Goal: Information Seeking & Learning: Understand process/instructions

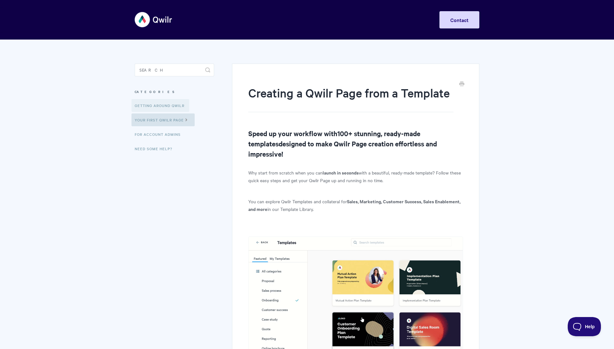
click at [159, 104] on link "Getting Around Qwilr" at bounding box center [160, 105] width 58 height 13
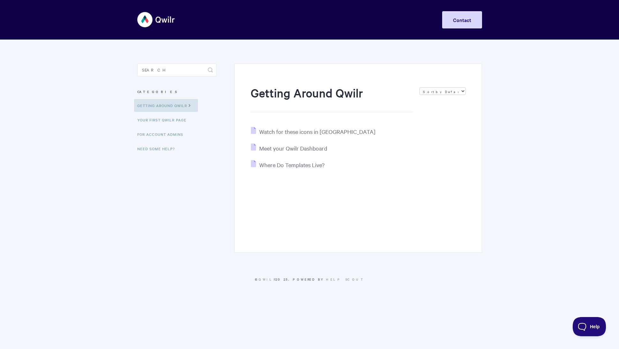
click at [150, 18] on img at bounding box center [156, 20] width 38 height 24
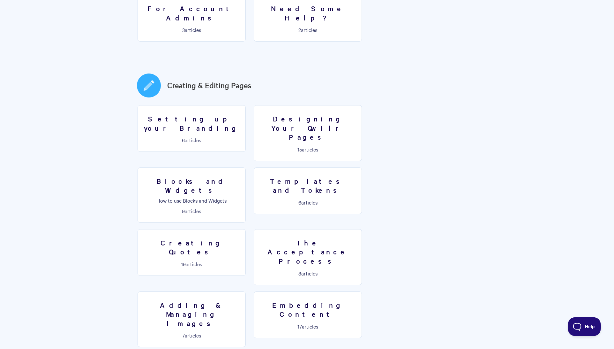
scroll to position [212, 0]
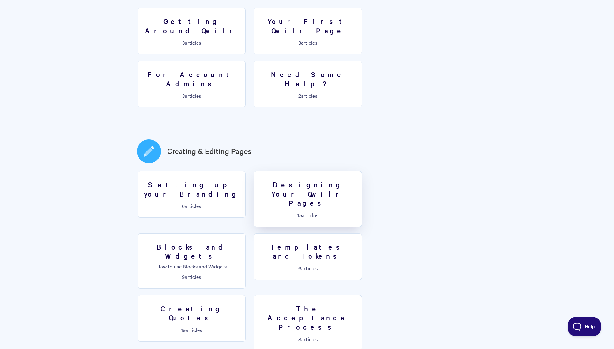
click at [286, 180] on h3 "Designing Your Qwilr Pages" at bounding box center [308, 193] width 100 height 27
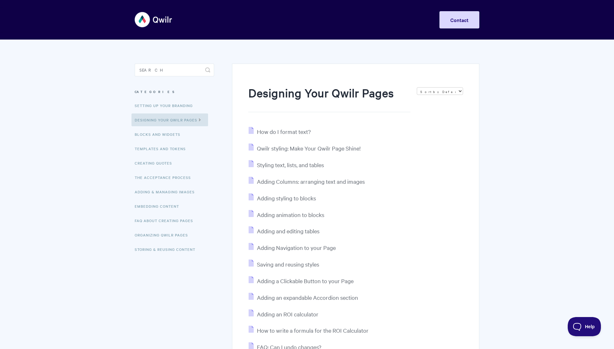
scroll to position [4, 0]
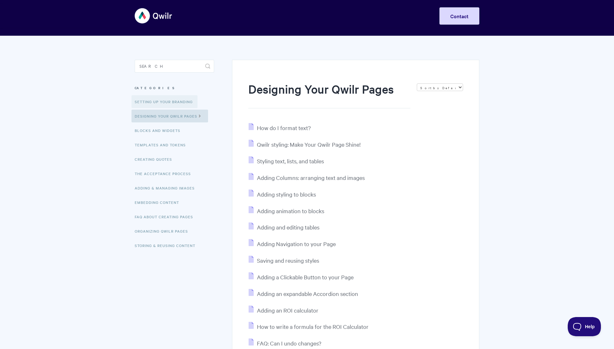
click at [178, 99] on link "Setting up your Branding" at bounding box center [164, 101] width 66 height 13
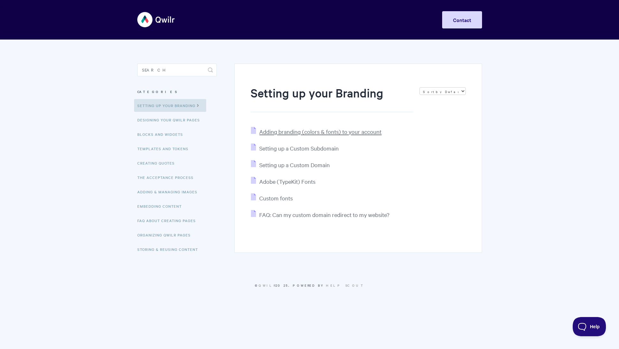
click at [277, 131] on span "Adding branding (colors & fonts) to your account" at bounding box center [320, 131] width 122 height 7
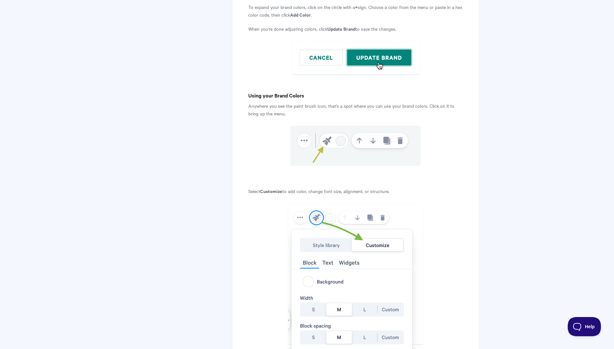
scroll to position [1869, 0]
